Goal: Answer question/provide support

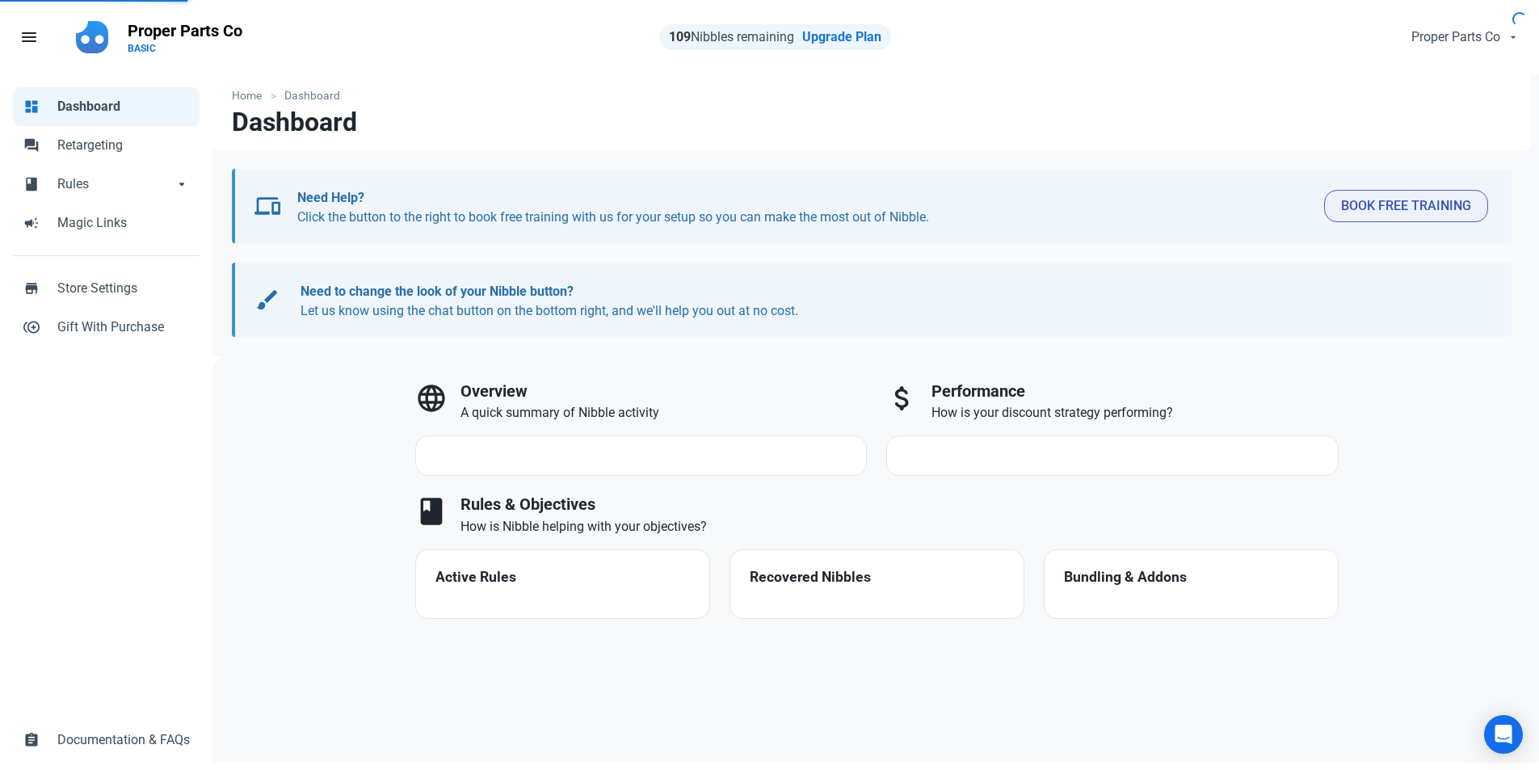
select select "7d"
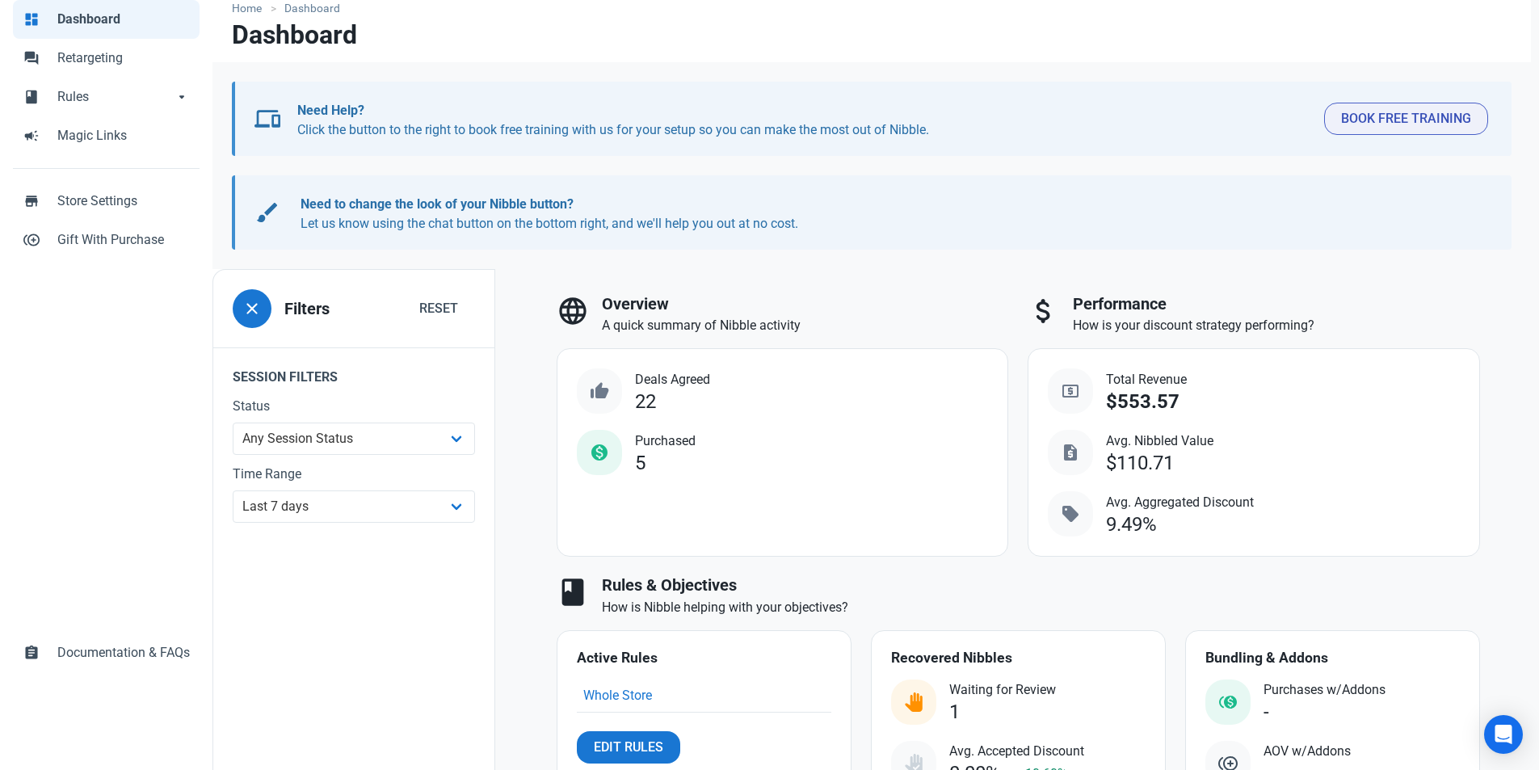
scroll to position [209, 0]
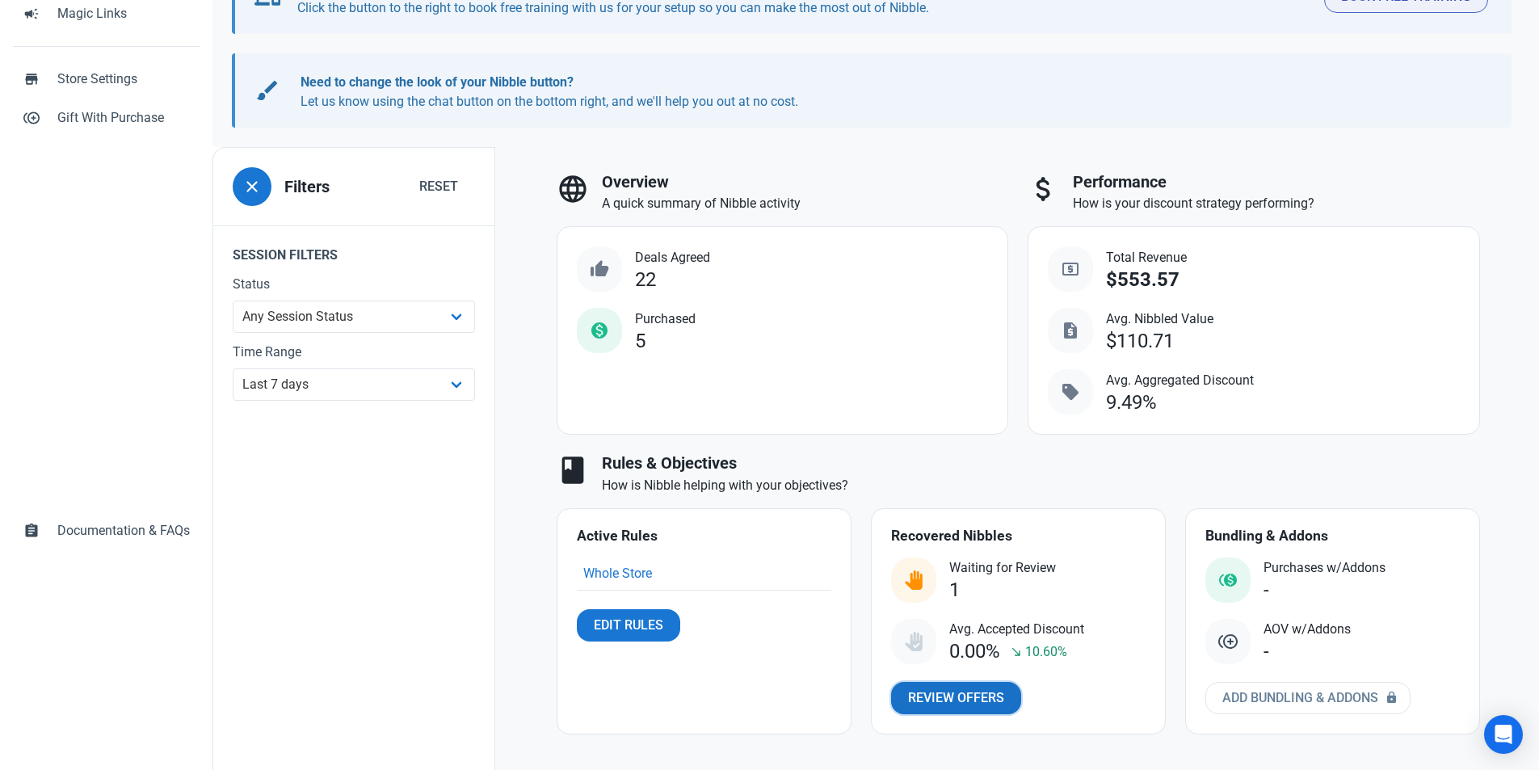
click at [941, 699] on span "Review Offers" at bounding box center [956, 697] width 96 height 19
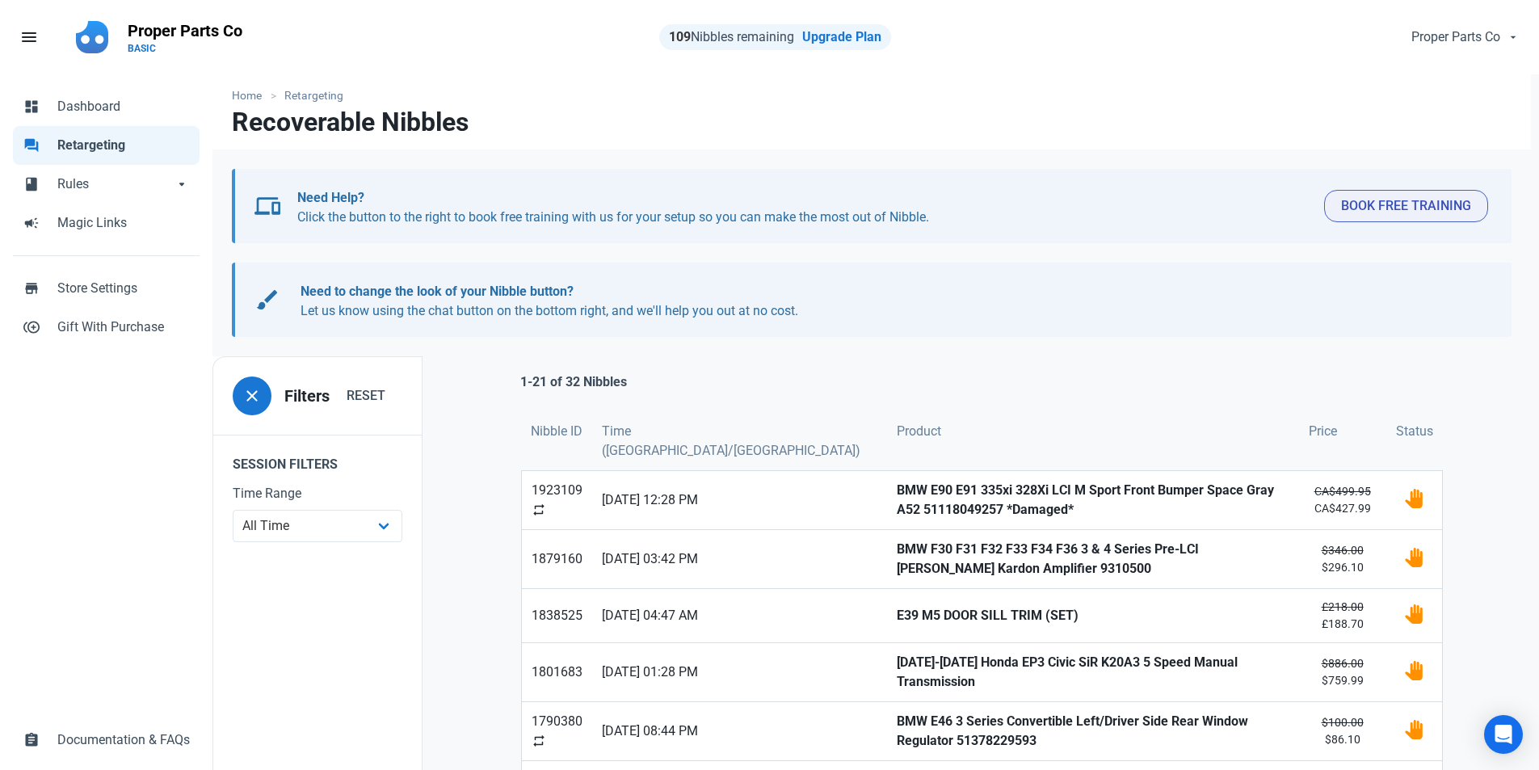
scroll to position [81, 0]
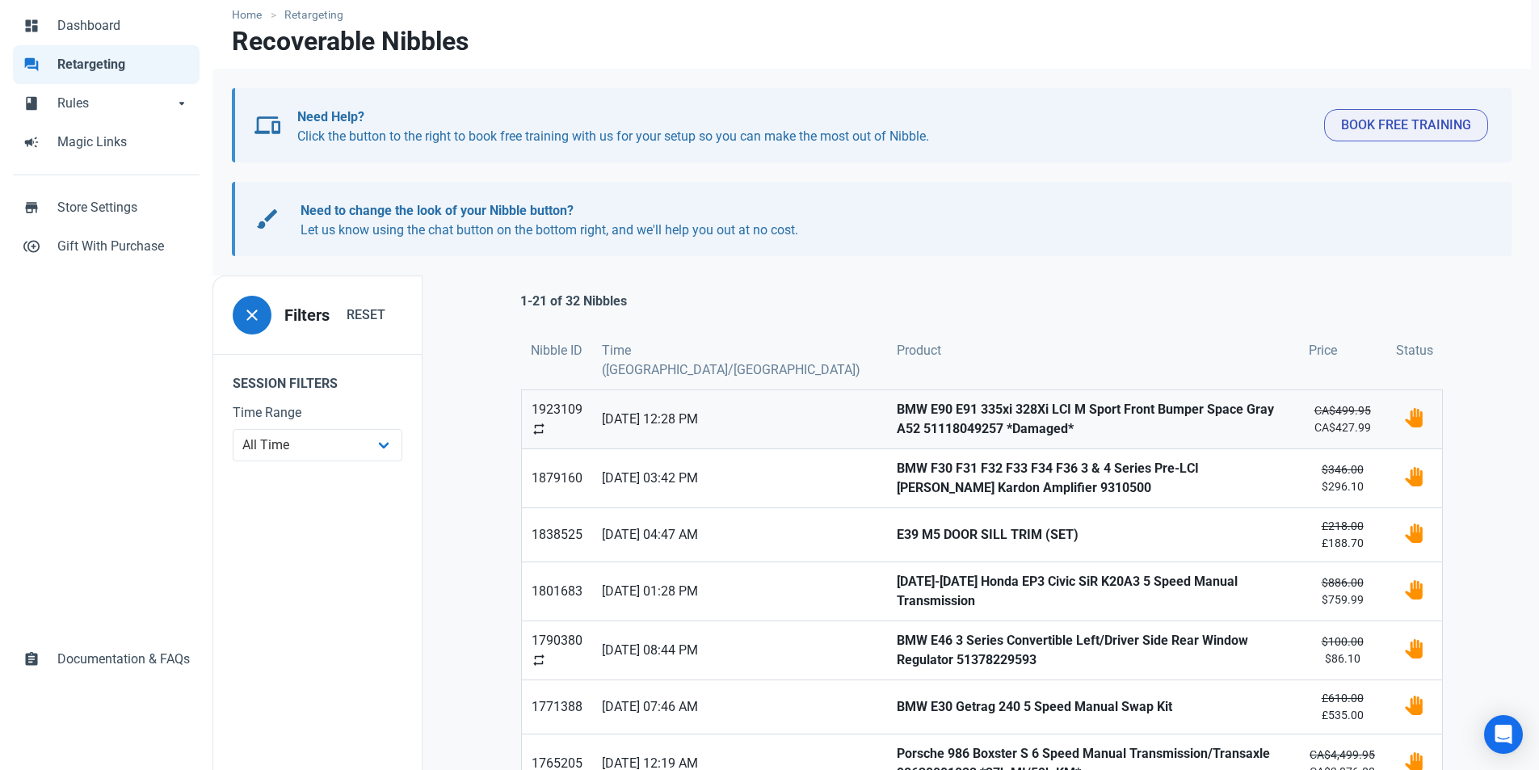
click at [1050, 415] on strong "BMW E90 E91 335xi 328Xi LCI M Sport Front Bumper Space Gray A52 51118049257 *Da…" at bounding box center [1093, 419] width 393 height 39
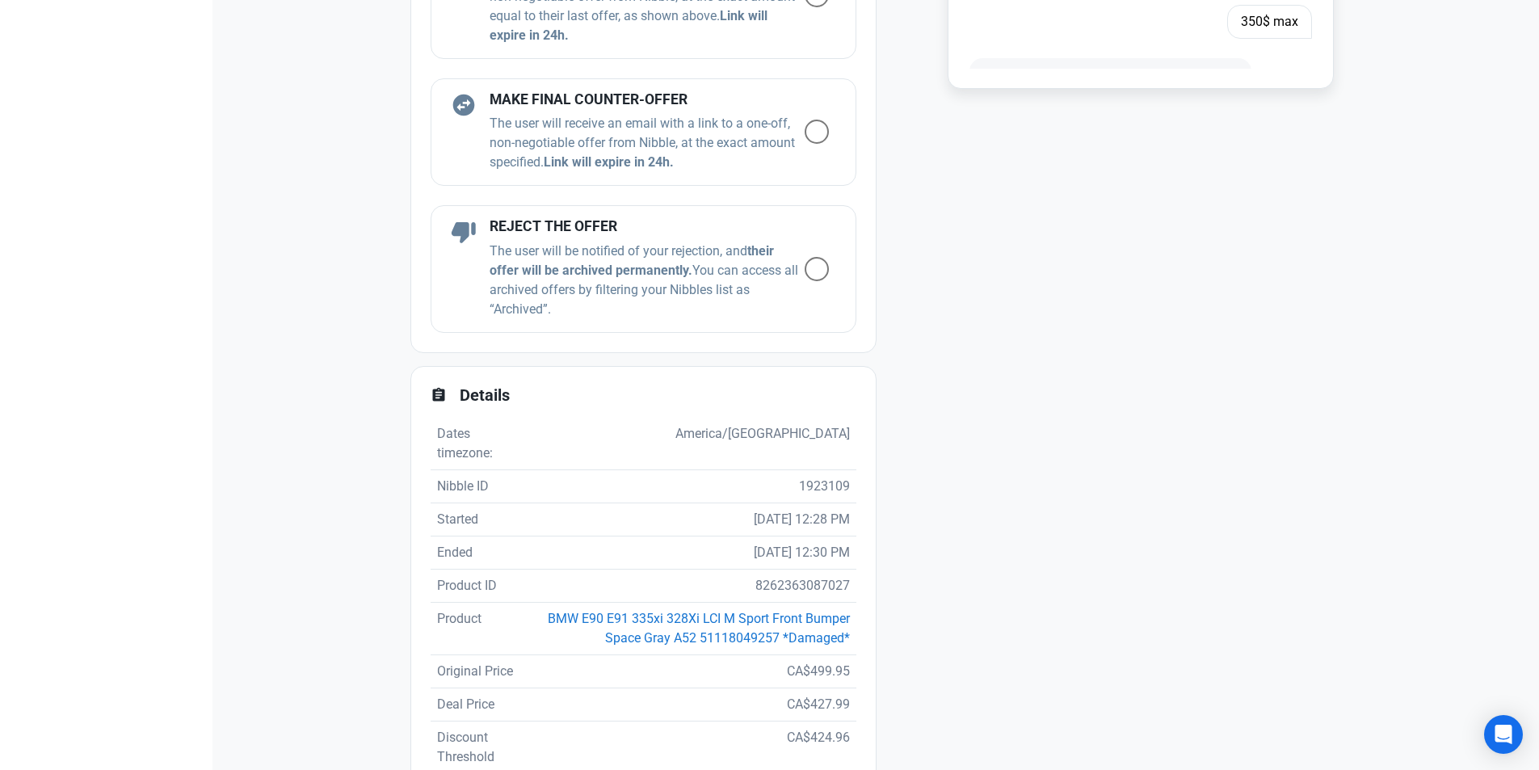
scroll to position [697, 0]
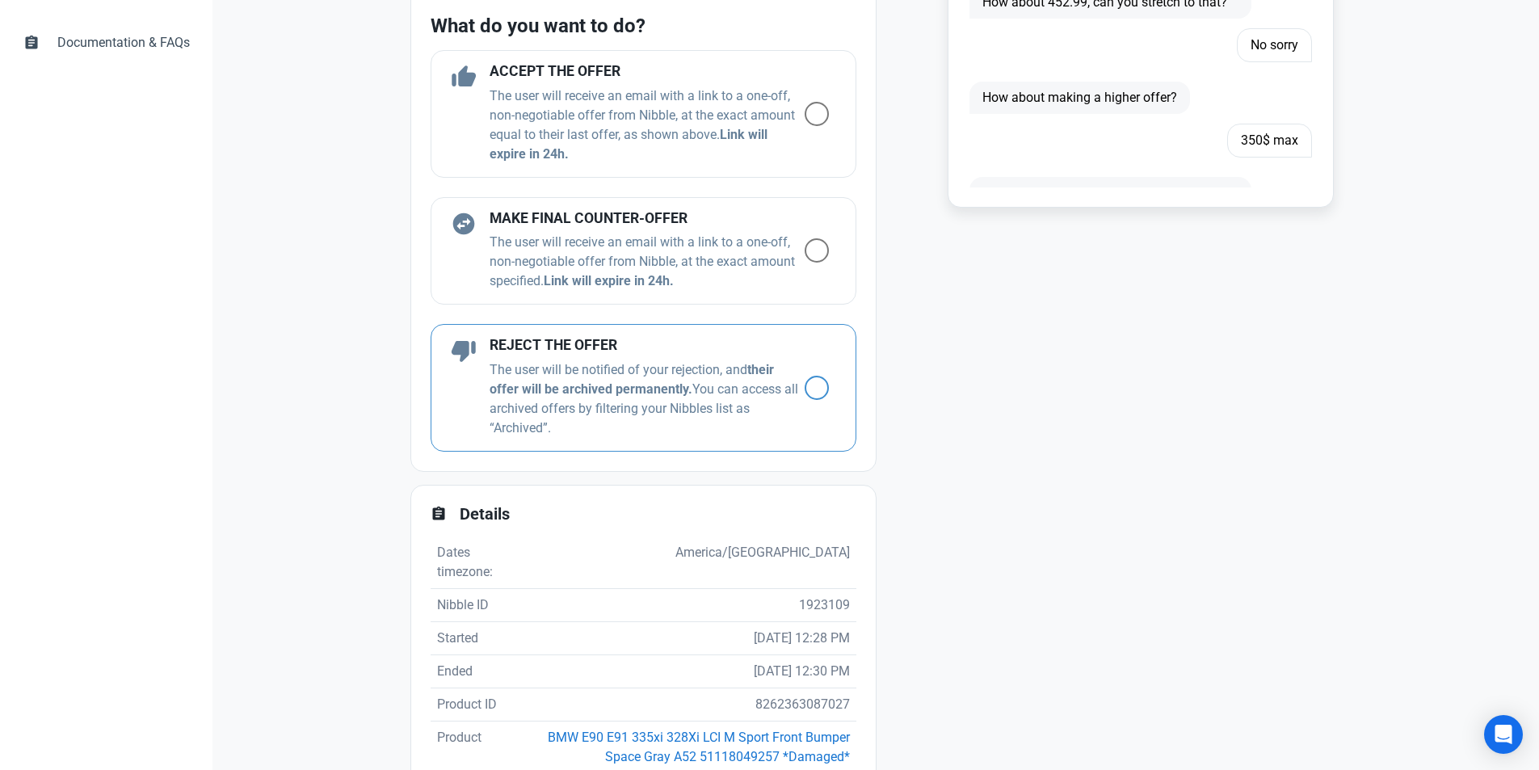
click at [793, 417] on div "thumb_down REJECT THE OFFER The user will be notified of your rejection, and th…" at bounding box center [644, 388] width 426 height 128
radio input "true"
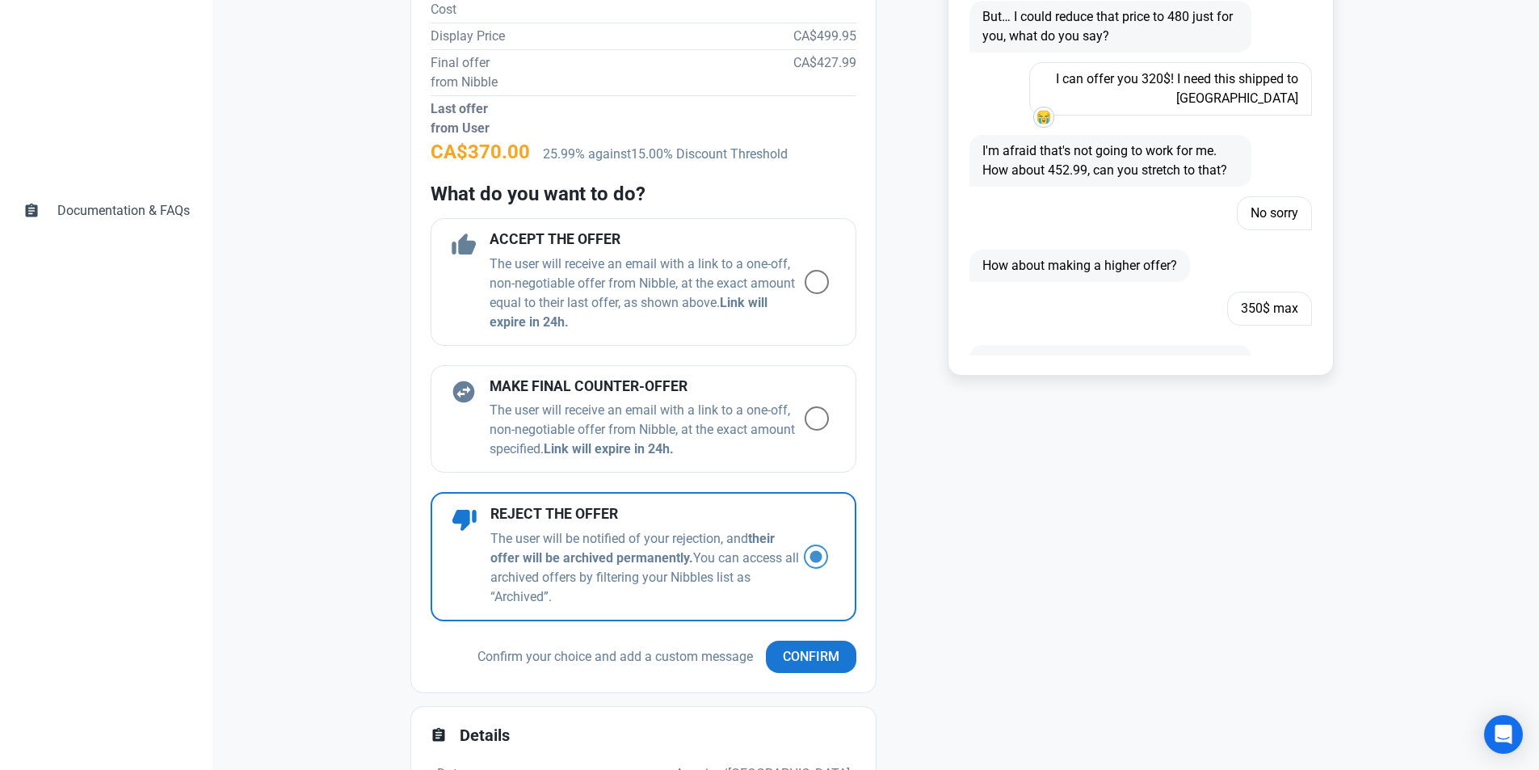
scroll to position [536, 0]
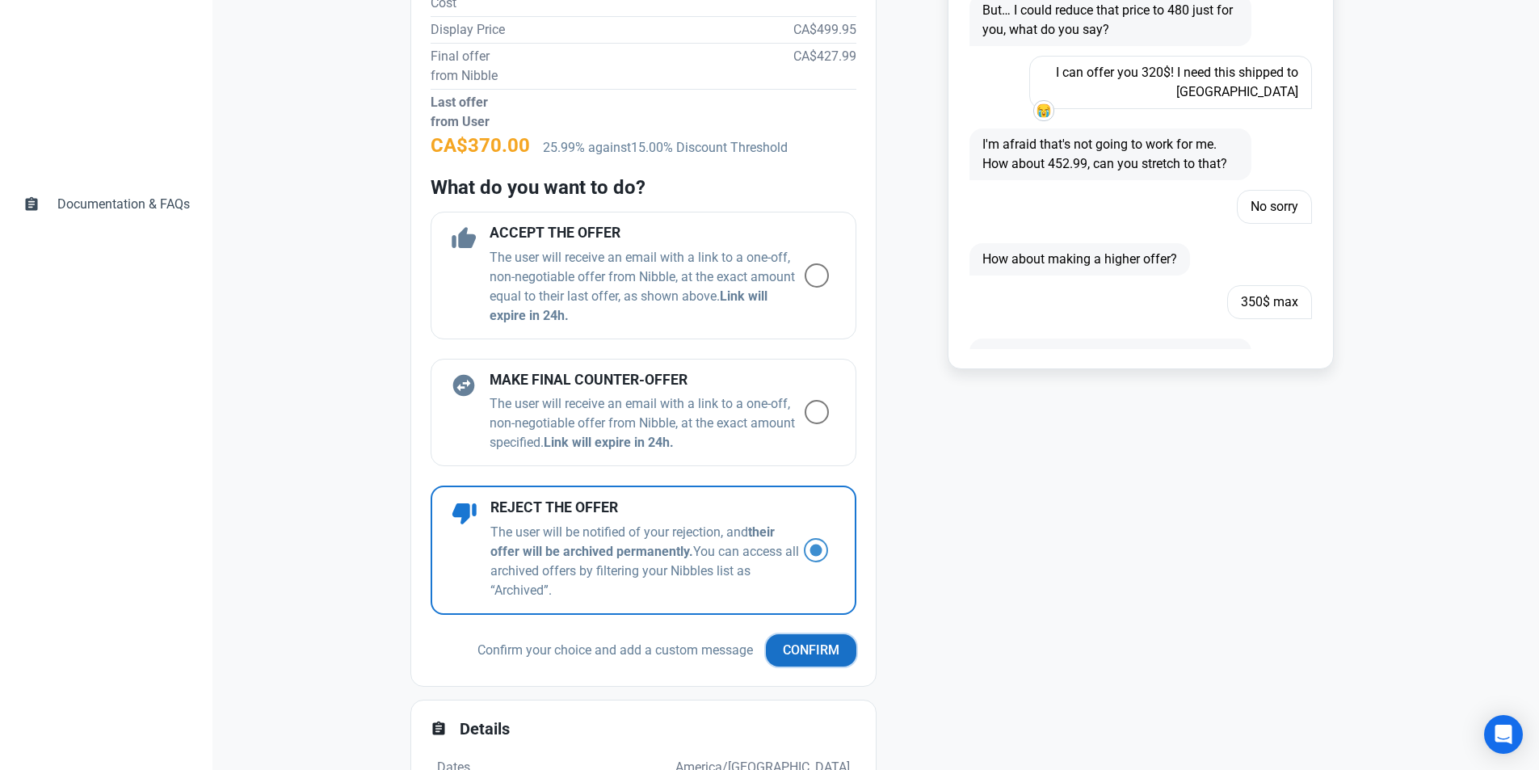
click at [784, 656] on span "Confirm" at bounding box center [811, 650] width 57 height 19
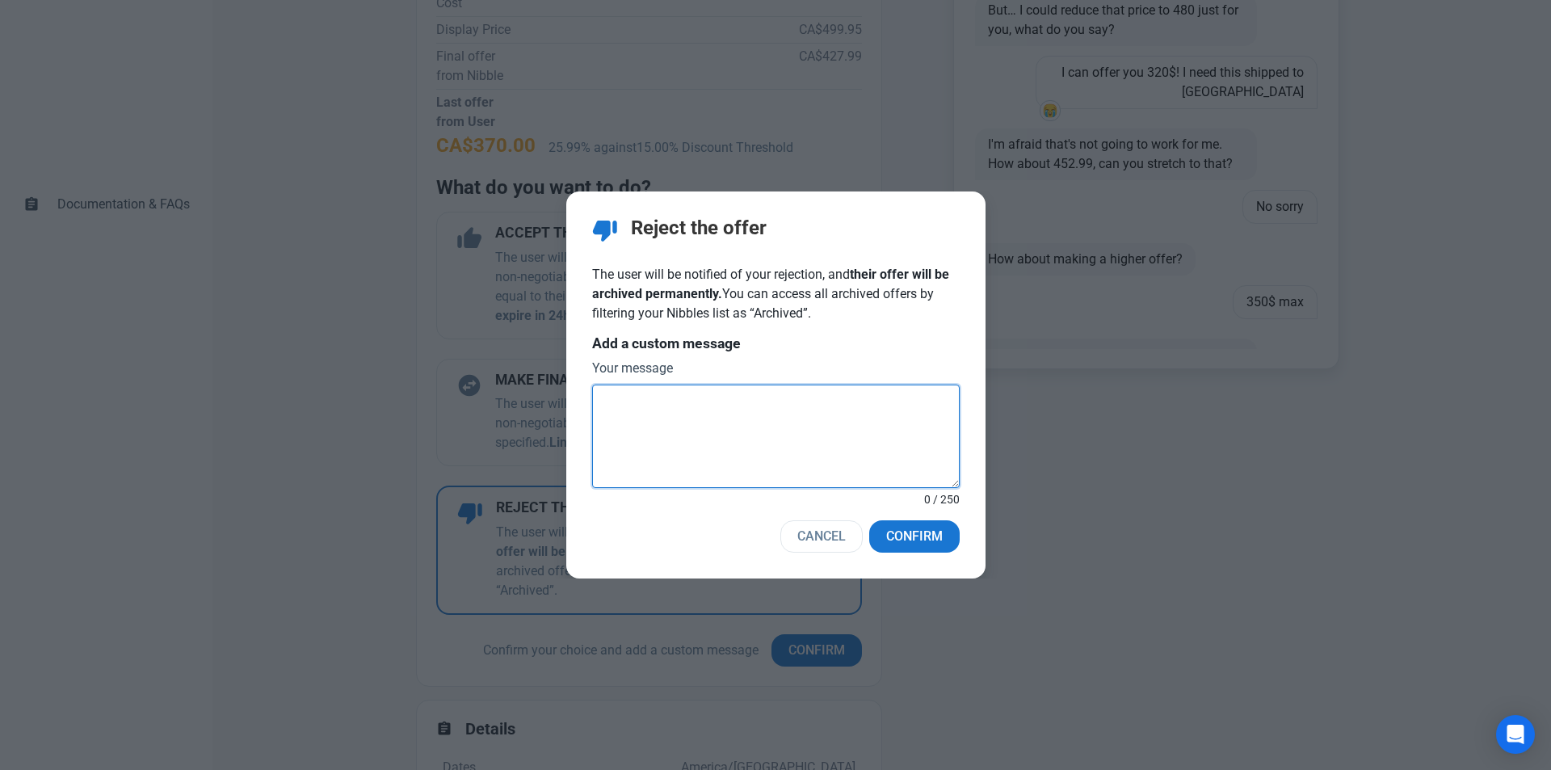
click at [725, 435] on textarea at bounding box center [776, 436] width 368 height 103
type textarea "Hey, shipping to [GEOGRAPHIC_DATA] will cost quite a bit."
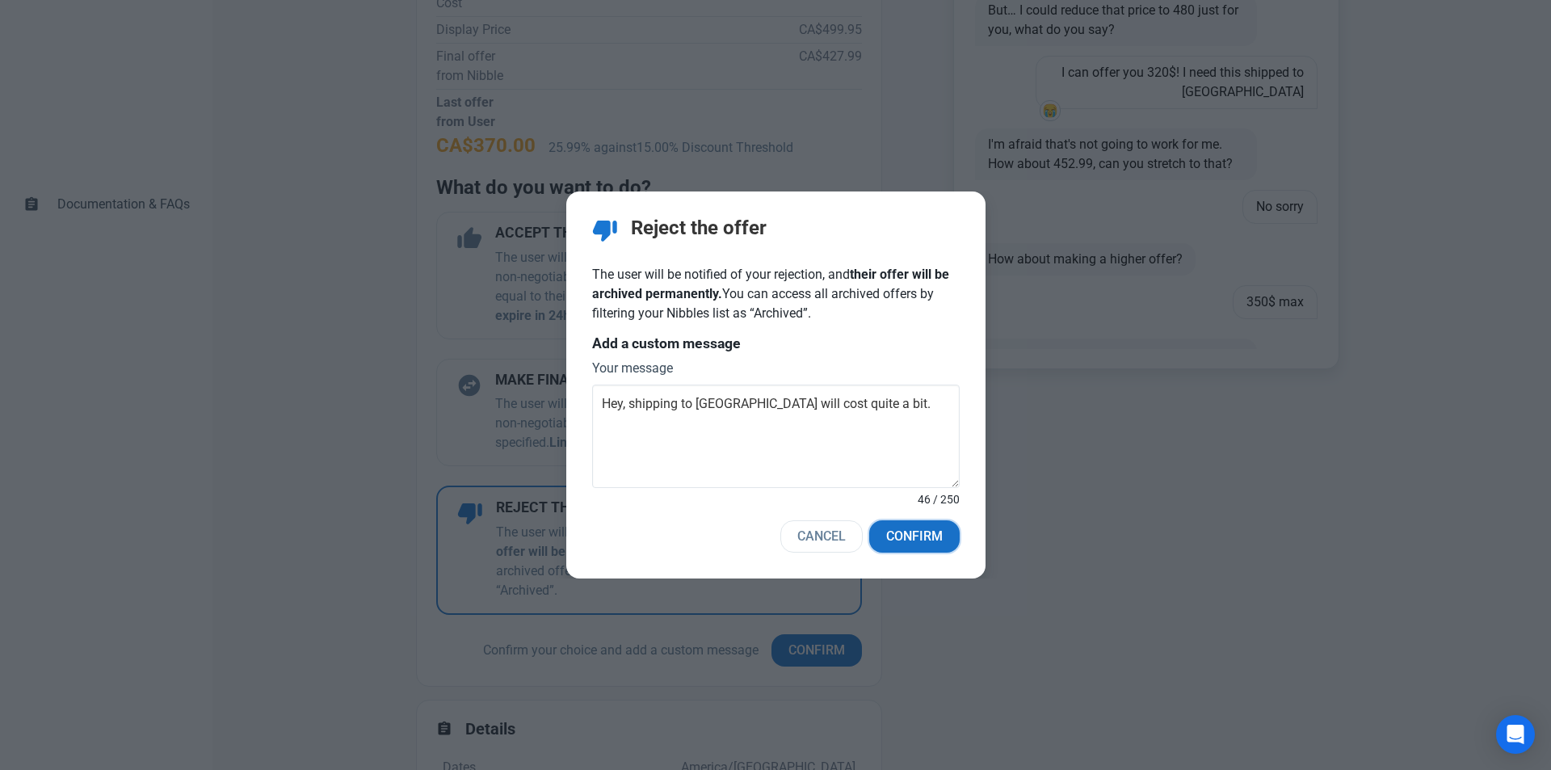
click at [933, 537] on span "Confirm" at bounding box center [914, 536] width 57 height 19
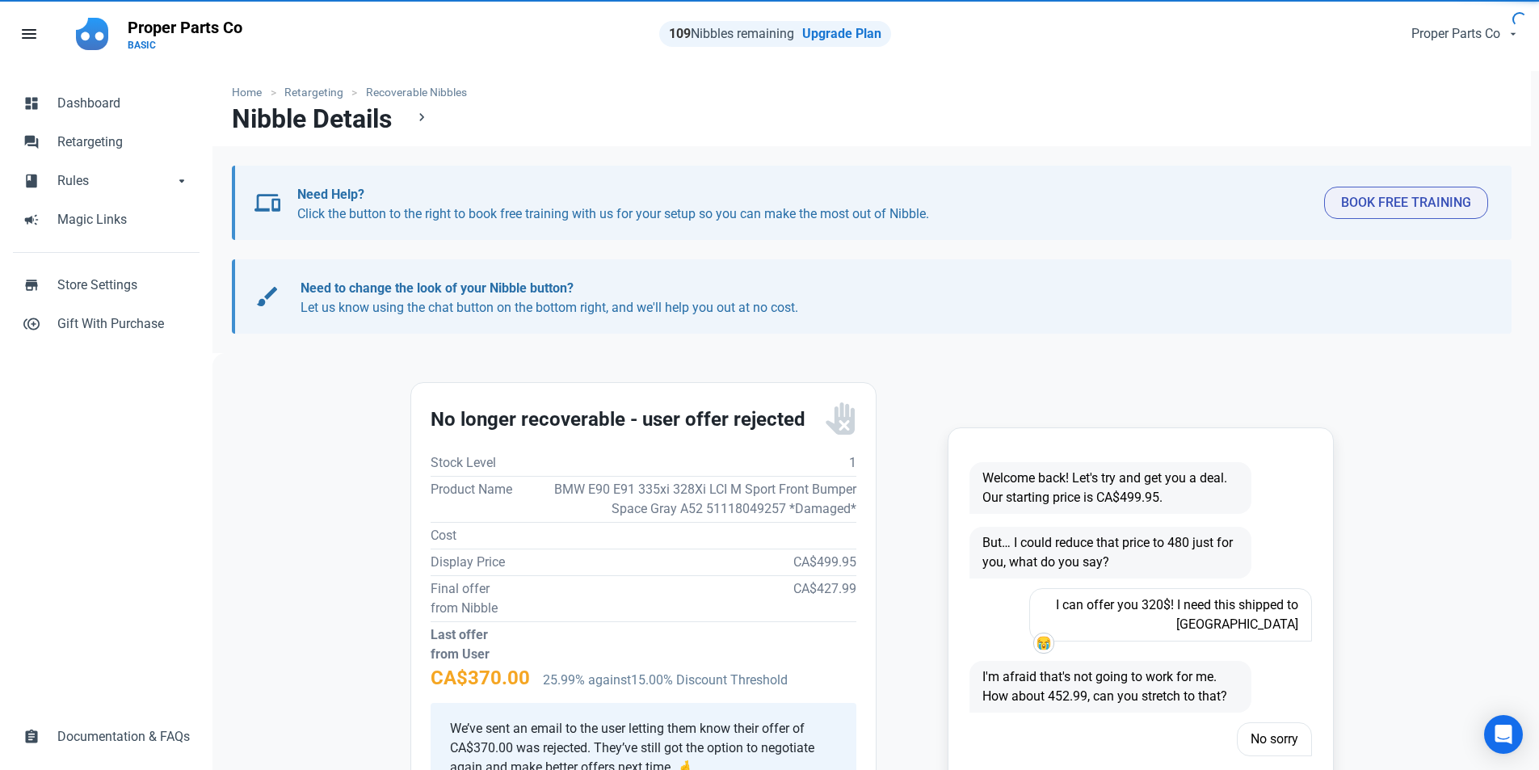
scroll to position [0, 0]
